Goal: Consume media (video, audio)

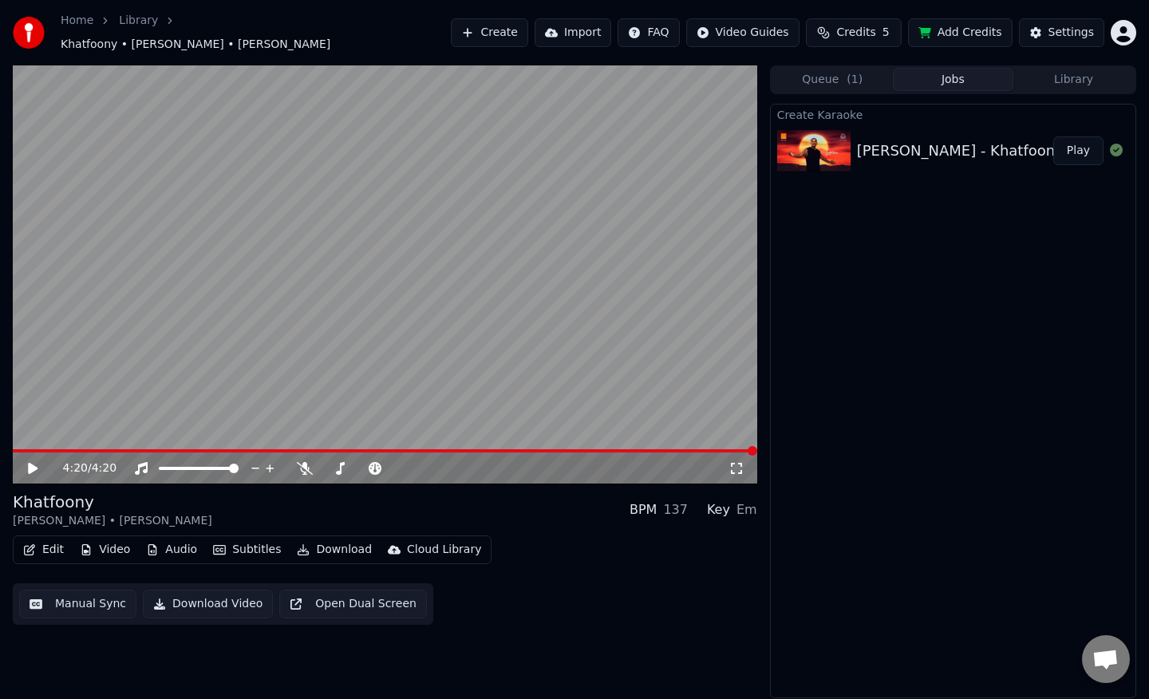
click at [261, 378] on video at bounding box center [385, 274] width 745 height 419
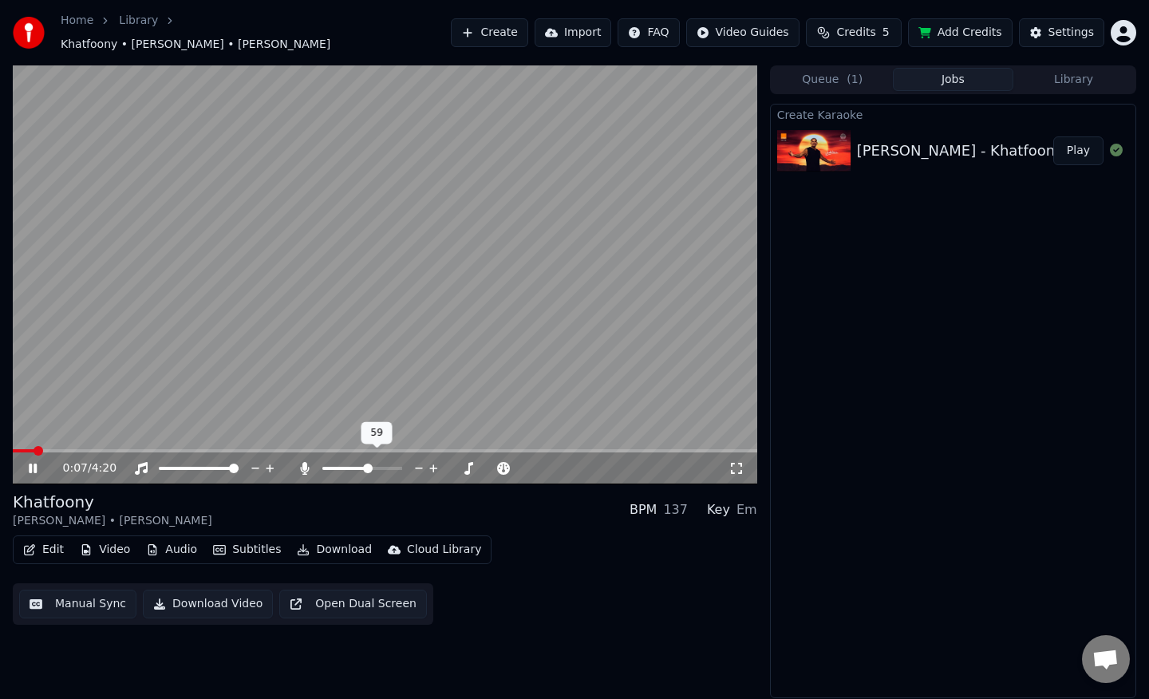
click at [369, 464] on span at bounding box center [368, 469] width 10 height 10
click at [363, 464] on span at bounding box center [368, 469] width 10 height 10
click at [200, 440] on div "100 100" at bounding box center [215, 433] width 38 height 22
click at [143, 449] on span at bounding box center [385, 450] width 745 height 3
click at [342, 464] on span at bounding box center [347, 469] width 10 height 10
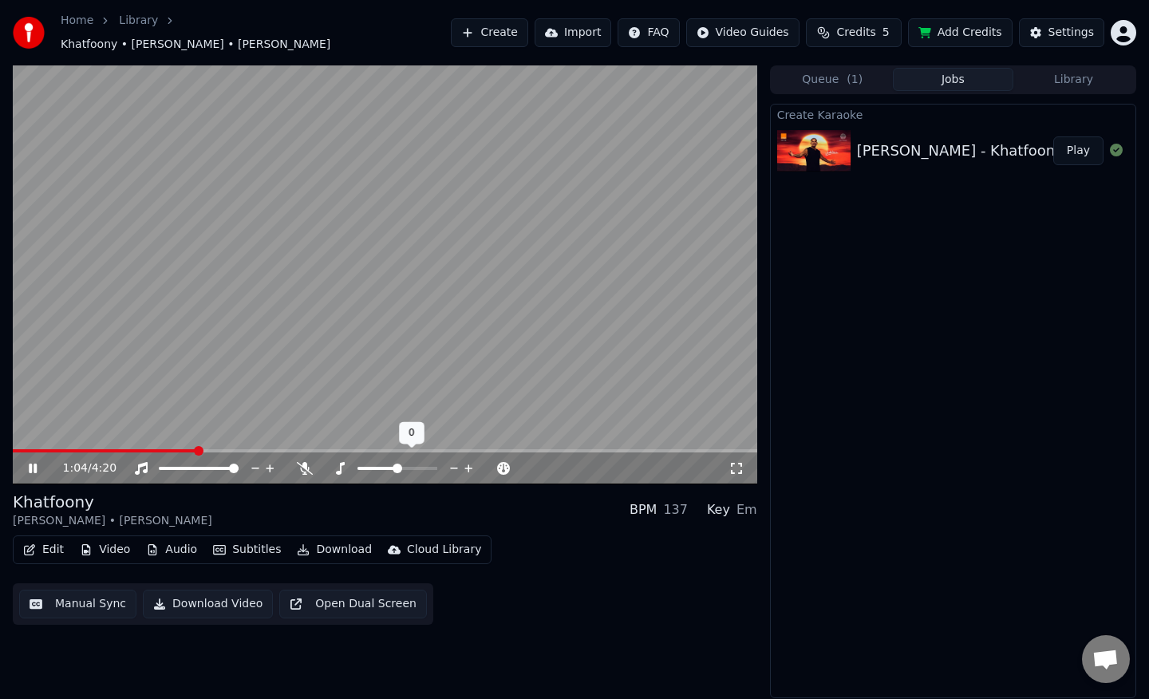
click at [397, 464] on span at bounding box center [398, 469] width 10 height 10
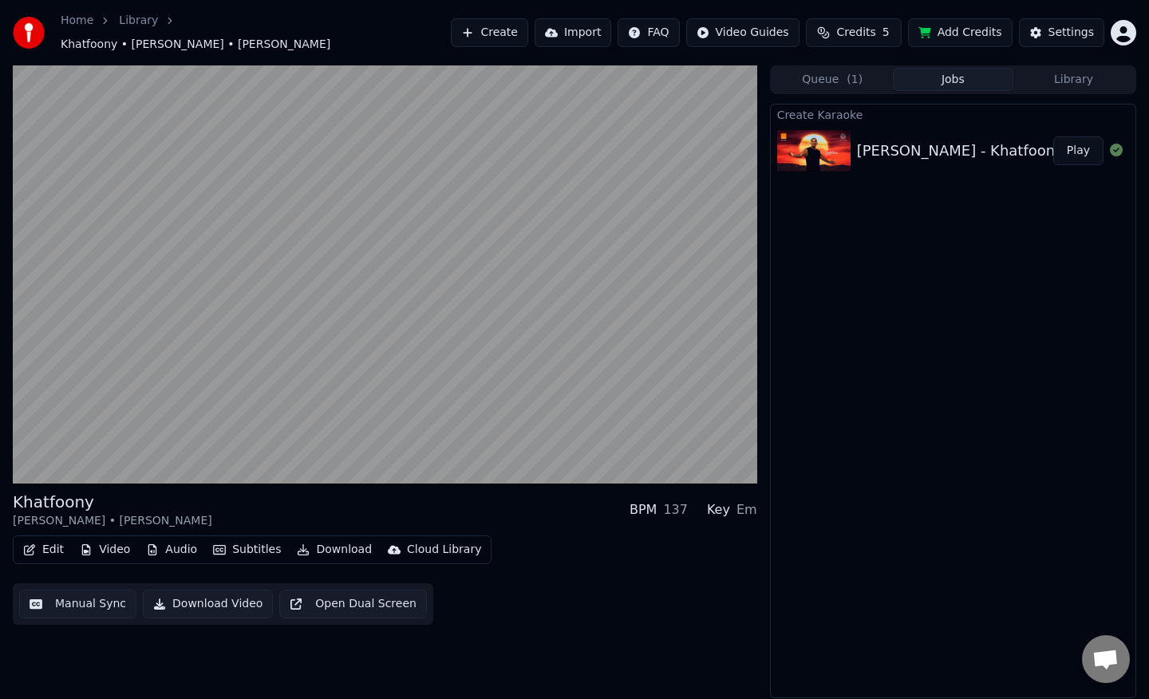
click at [243, 520] on div "Khatfoony [PERSON_NAME] • [PERSON_NAME] BPM 137 Key Em" at bounding box center [385, 510] width 745 height 38
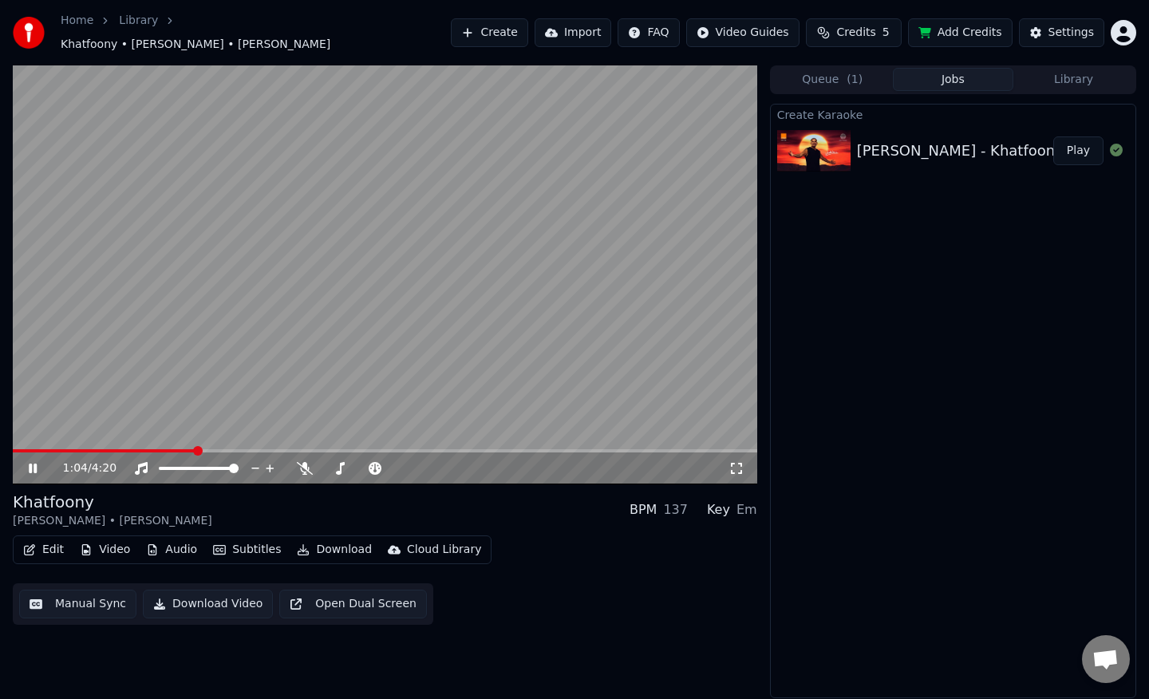
click at [193, 446] on span at bounding box center [198, 451] width 10 height 10
click at [330, 468] on span at bounding box center [335, 469] width 10 height 10
click at [378, 462] on icon at bounding box center [375, 468] width 13 height 13
click at [432, 464] on span at bounding box center [433, 469] width 10 height 10
click at [398, 465] on span at bounding box center [398, 469] width 10 height 10
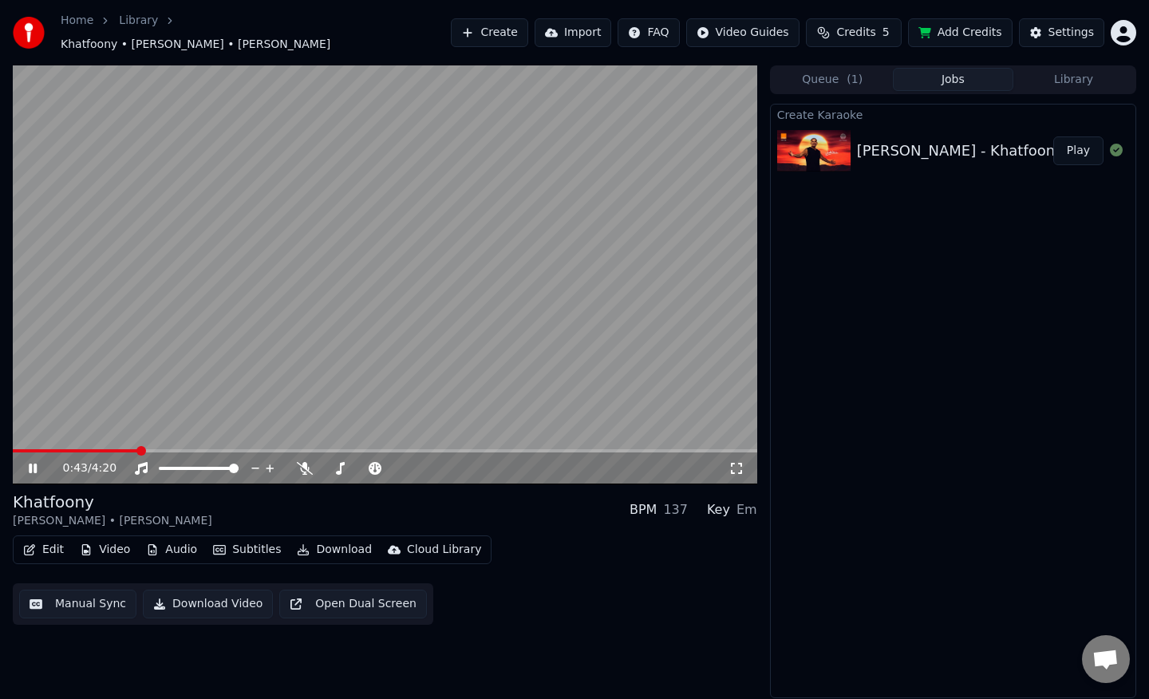
click at [247, 541] on button "Subtitles" at bounding box center [247, 550] width 81 height 22
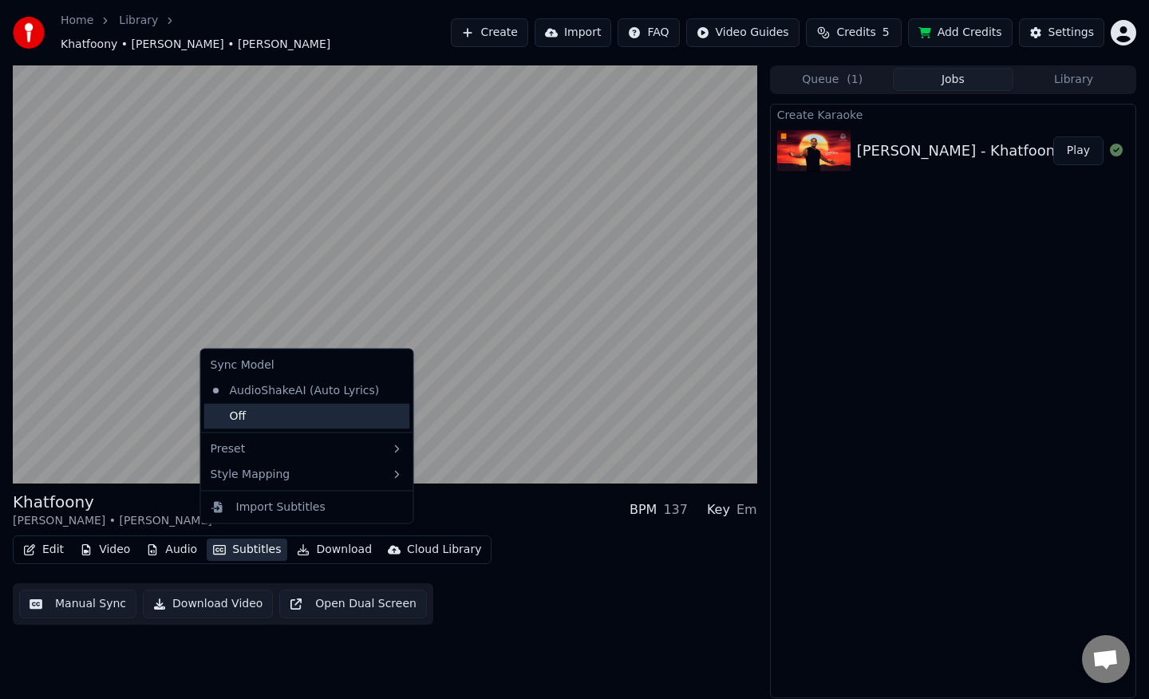
click at [283, 424] on div "Off" at bounding box center [307, 416] width 206 height 26
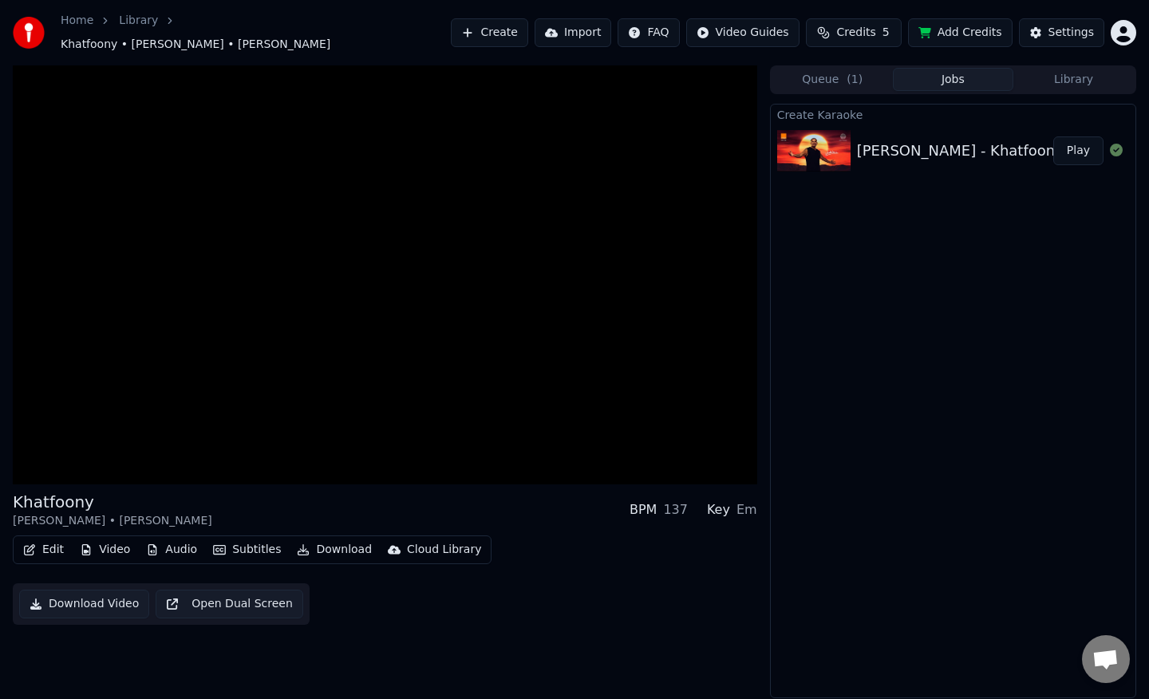
click at [237, 544] on button "Subtitles" at bounding box center [247, 550] width 81 height 22
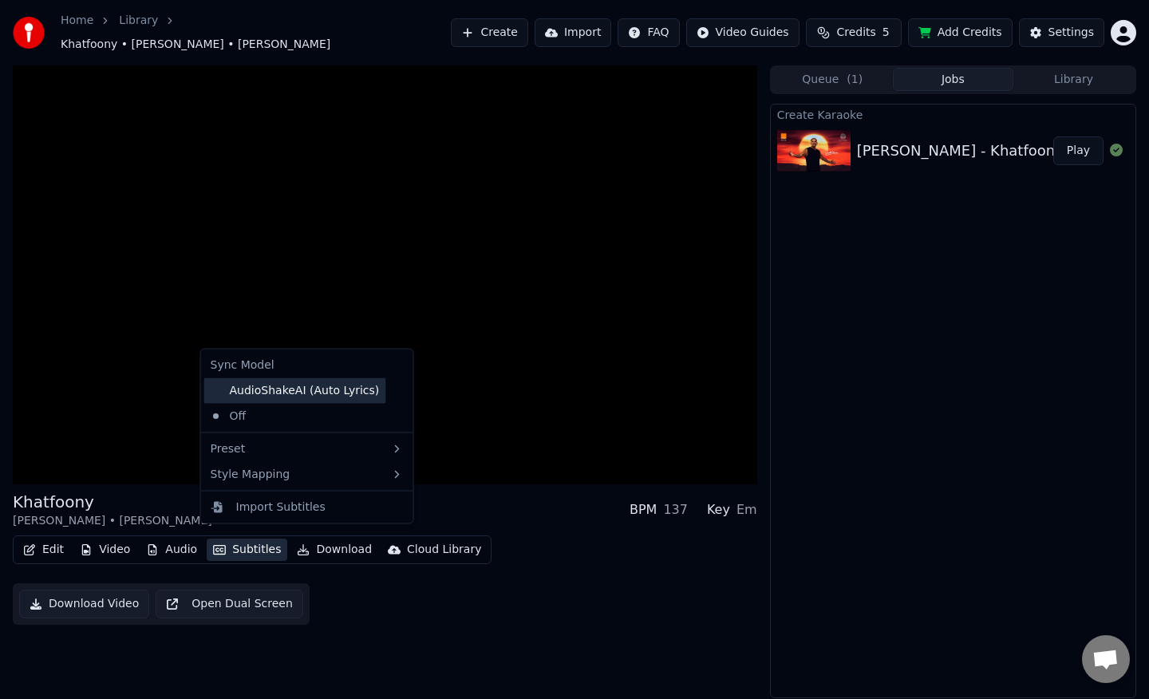
click at [296, 395] on div "AudioShakeAI (Auto Lyrics)" at bounding box center [295, 391] width 182 height 26
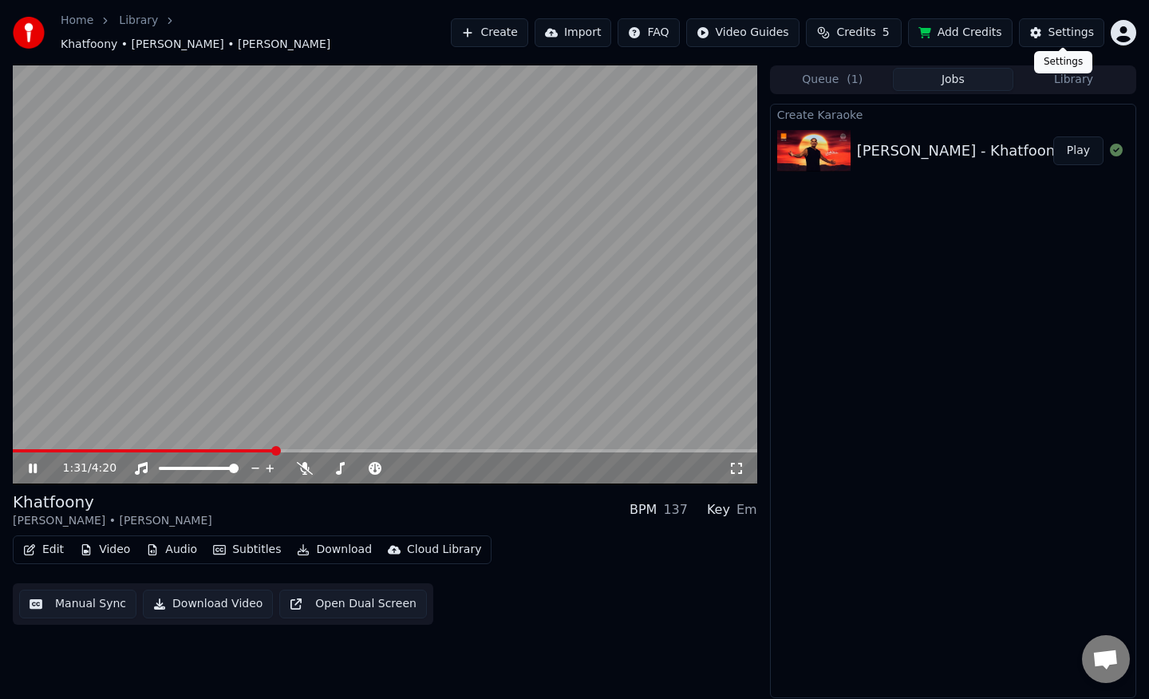
click at [1067, 38] on button "Settings" at bounding box center [1061, 32] width 85 height 29
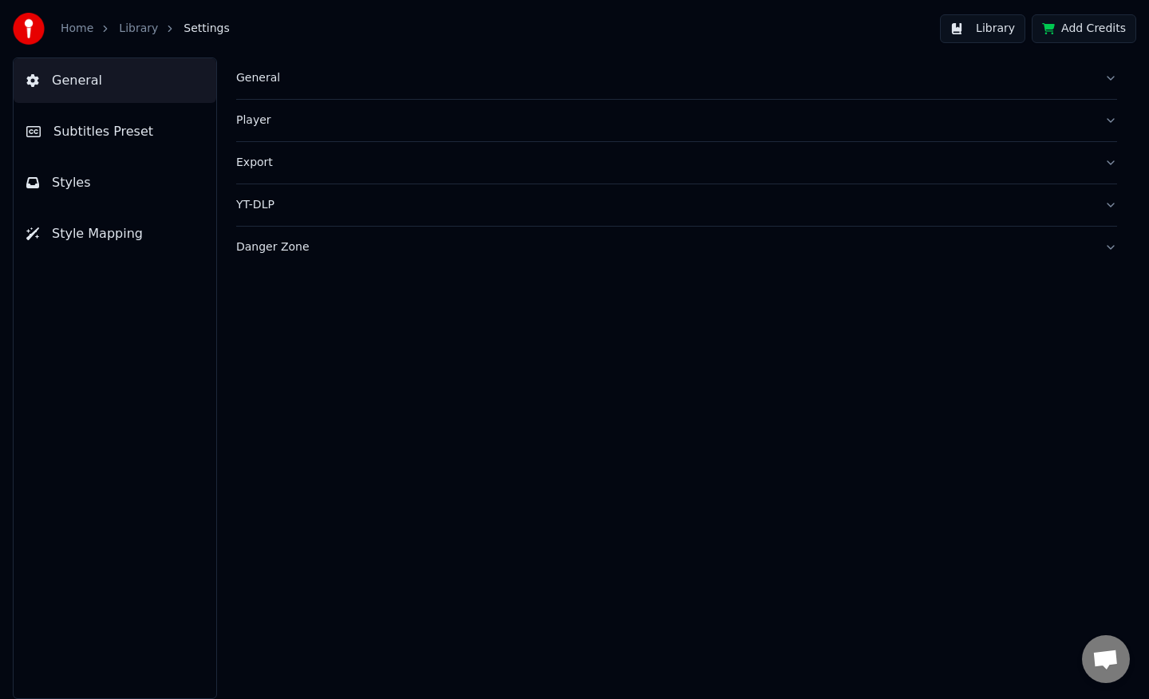
click at [1103, 22] on button "Add Credits" at bounding box center [1084, 28] width 105 height 29
